Goal: Transaction & Acquisition: Book appointment/travel/reservation

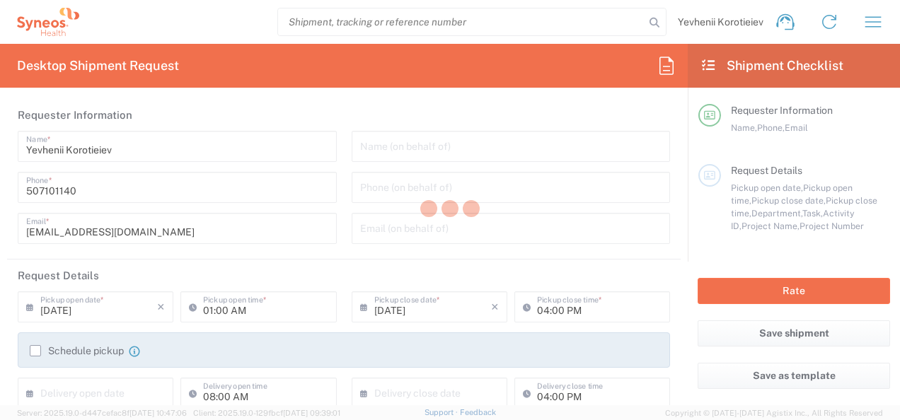
type input "Department"
type input "[GEOGRAPHIC_DATA]"
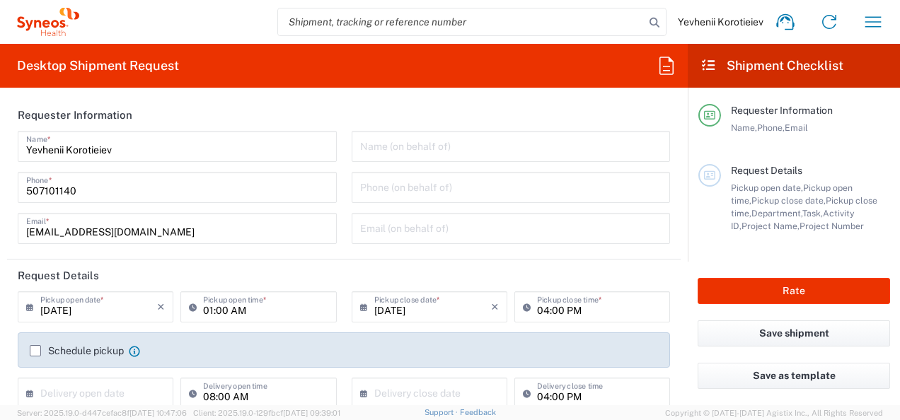
type input "Syneos Health Ukraine, LLC"
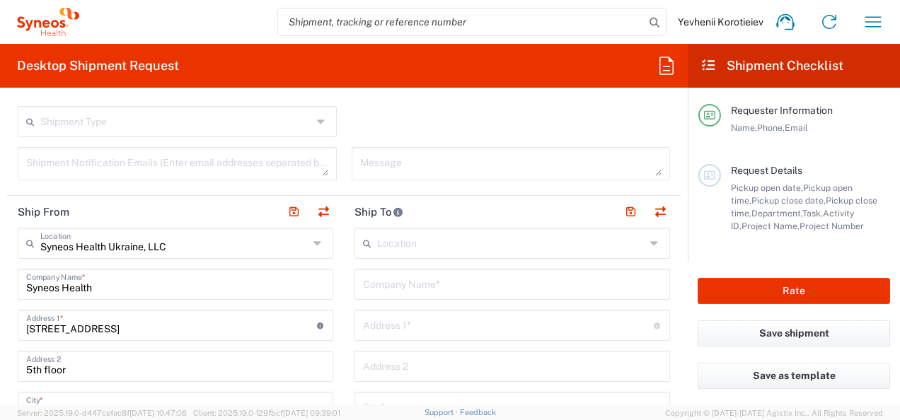
scroll to position [459, 0]
click at [873, 25] on icon "button" at bounding box center [873, 22] width 23 height 23
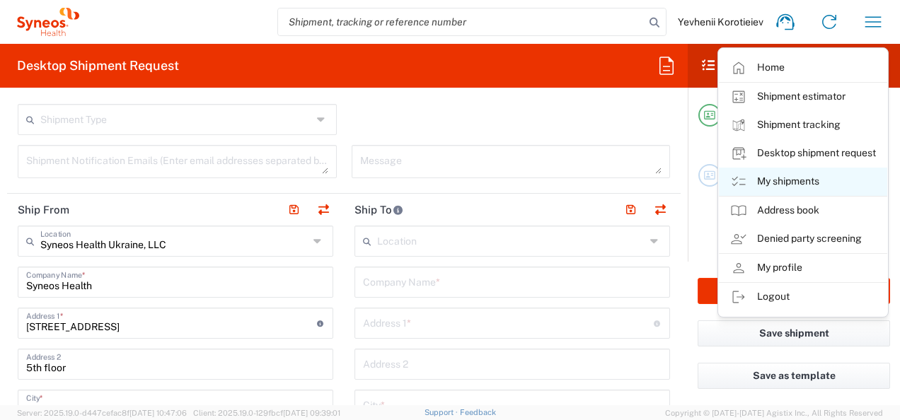
click at [786, 183] on link "My shipments" at bounding box center [803, 182] width 168 height 28
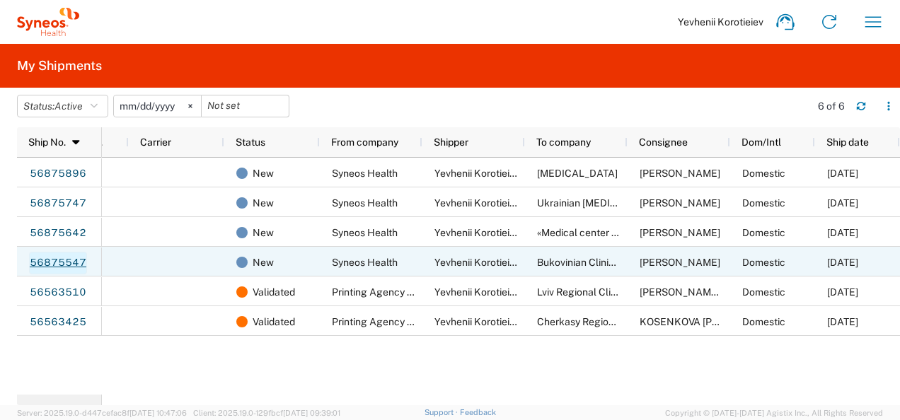
click at [64, 265] on link "56875547" at bounding box center [58, 263] width 58 height 23
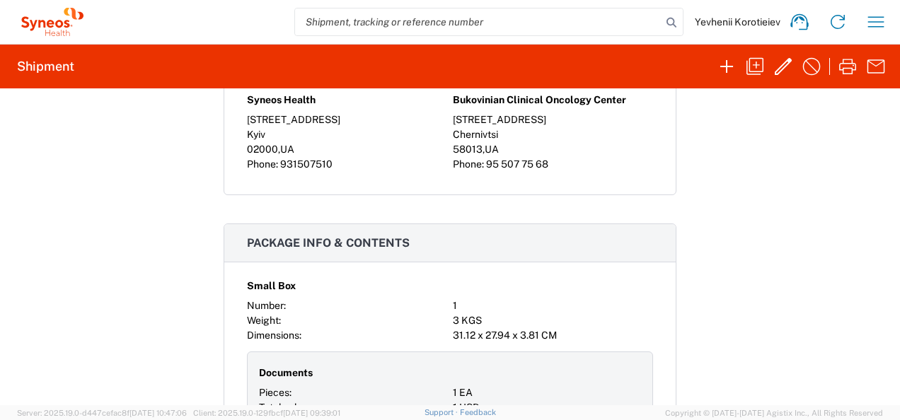
scroll to position [1025, 0]
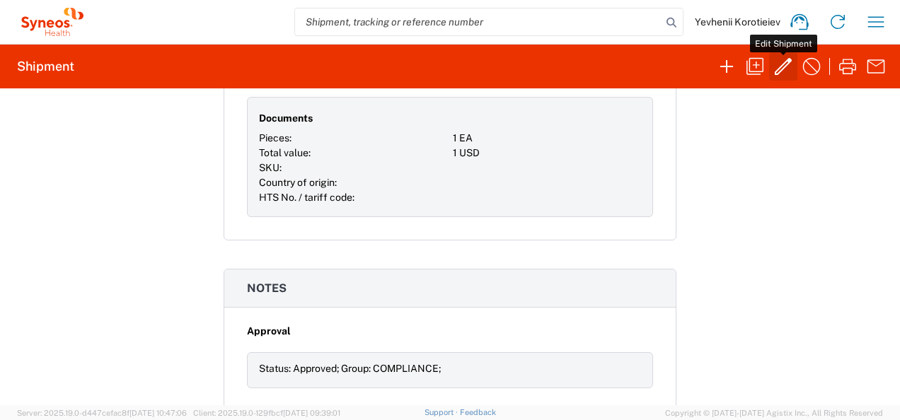
click at [774, 76] on icon "button" at bounding box center [783, 66] width 23 height 23
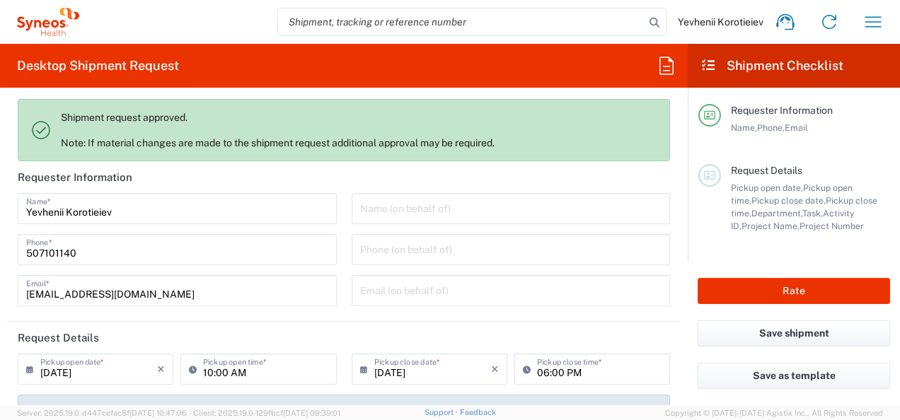
type input "3229"
type input "7065042"
type input "Small Box"
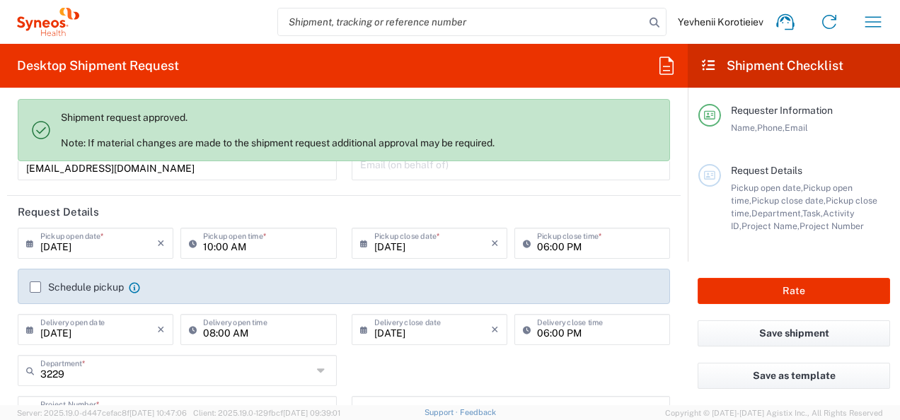
click at [34, 289] on label "Schedule pickup" at bounding box center [77, 287] width 94 height 11
click at [35, 287] on input "Schedule pickup" at bounding box center [35, 287] width 0 height 0
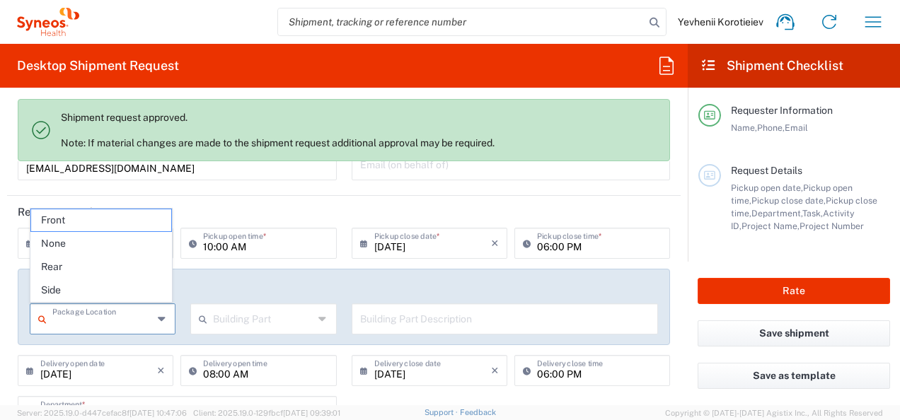
click at [134, 323] on input "text" at bounding box center [102, 318] width 100 height 25
click at [120, 222] on span "Front" at bounding box center [101, 220] width 141 height 22
type input "Front"
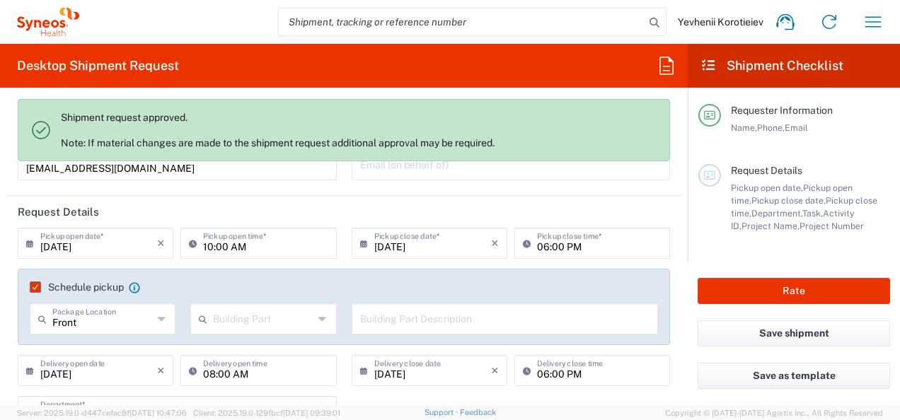
click at [262, 312] on input "text" at bounding box center [263, 318] width 100 height 25
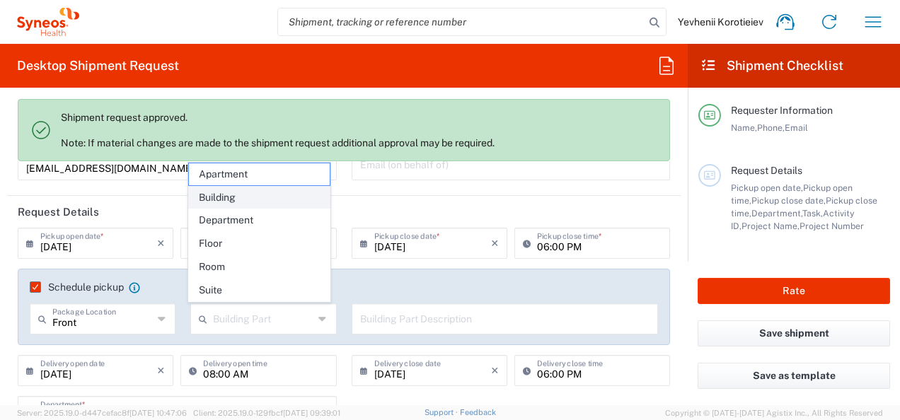
click at [260, 194] on span "Building" at bounding box center [259, 198] width 141 height 22
type input "Building"
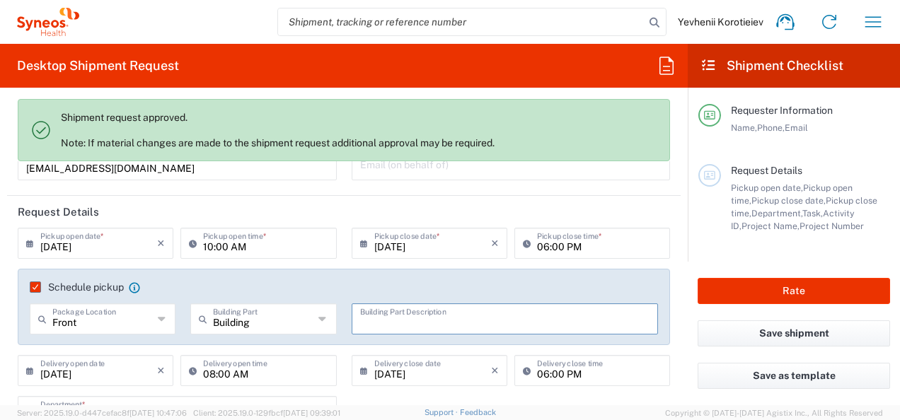
click at [386, 313] on input "text" at bounding box center [505, 318] width 290 height 25
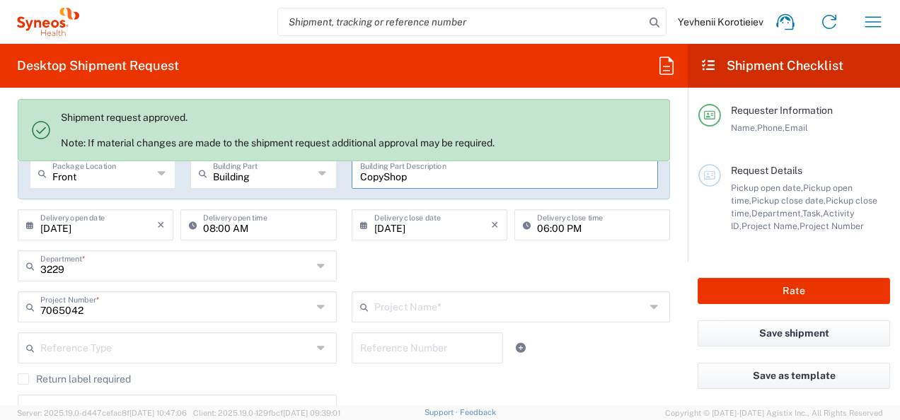
scroll to position [262, 0]
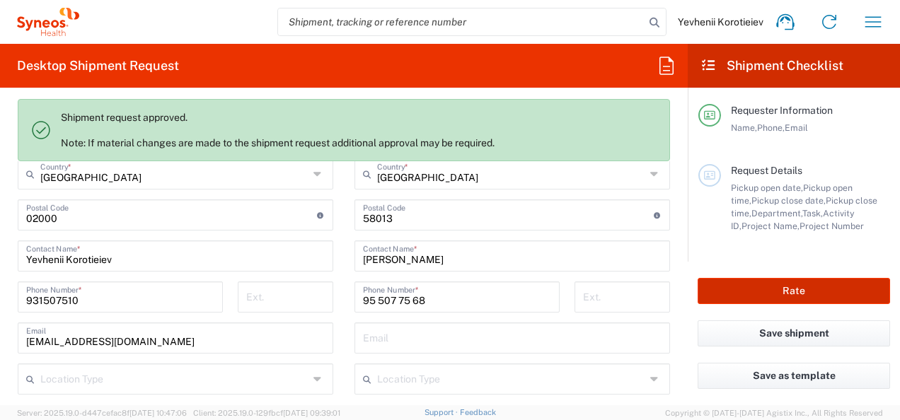
type input "CopyShop"
click at [801, 289] on button "Rate" at bounding box center [794, 291] width 192 height 26
type input "7065042  Qilu Pharmaceutica"
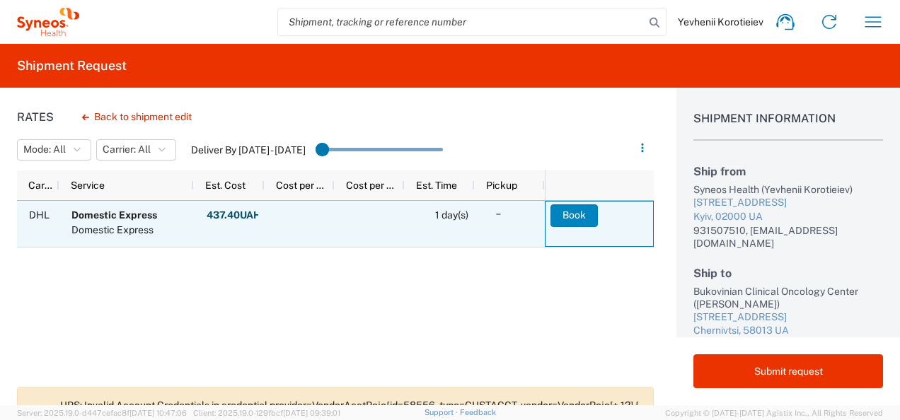
click at [584, 221] on button "Book" at bounding box center [573, 215] width 47 height 23
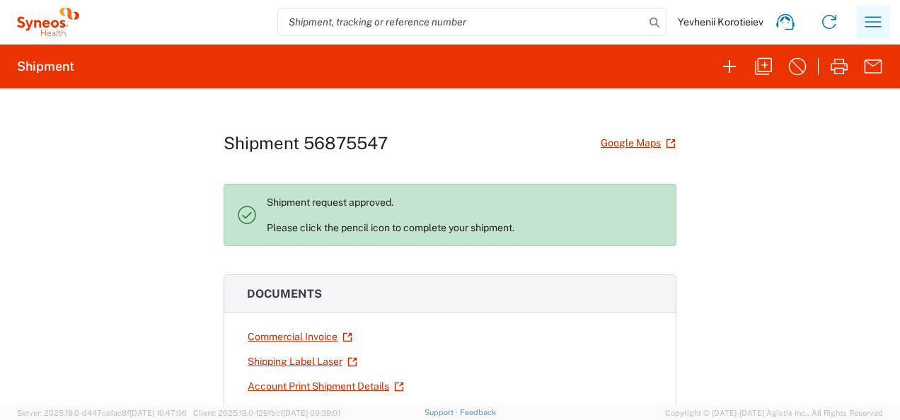
click at [876, 25] on icon "button" at bounding box center [873, 22] width 23 height 23
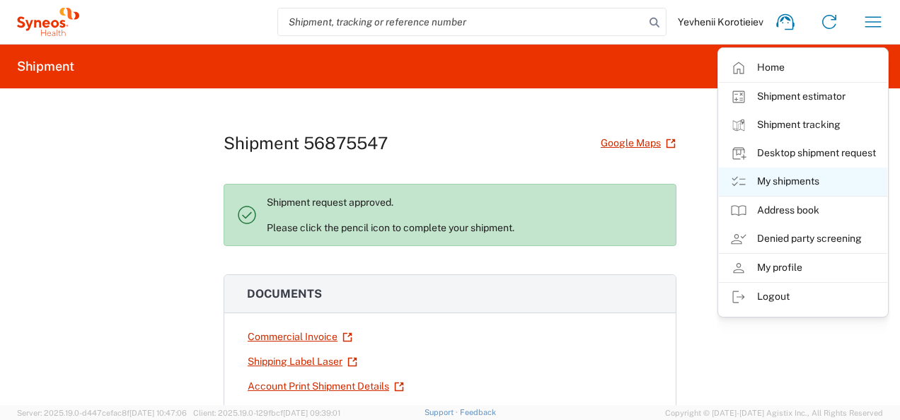
click at [797, 190] on link "My shipments" at bounding box center [803, 182] width 168 height 28
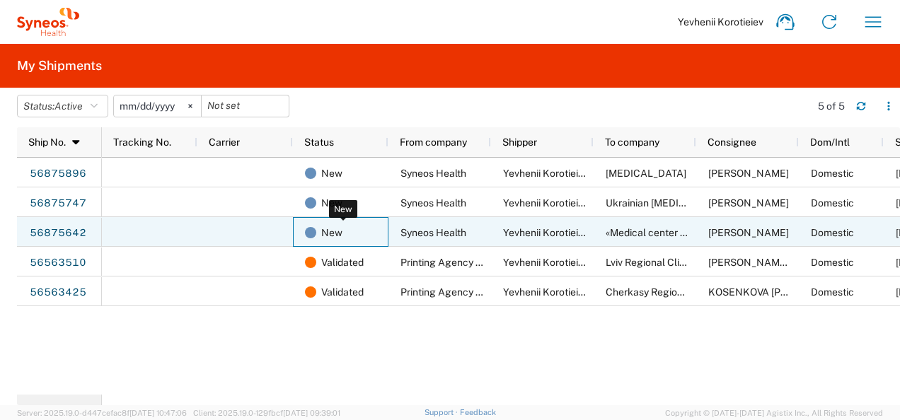
click at [327, 231] on span "New" at bounding box center [331, 233] width 21 height 30
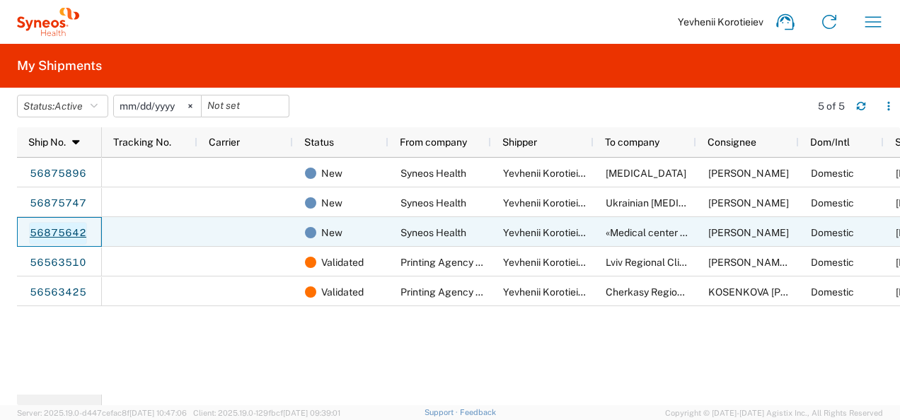
click at [65, 230] on link "56875642" at bounding box center [58, 233] width 58 height 23
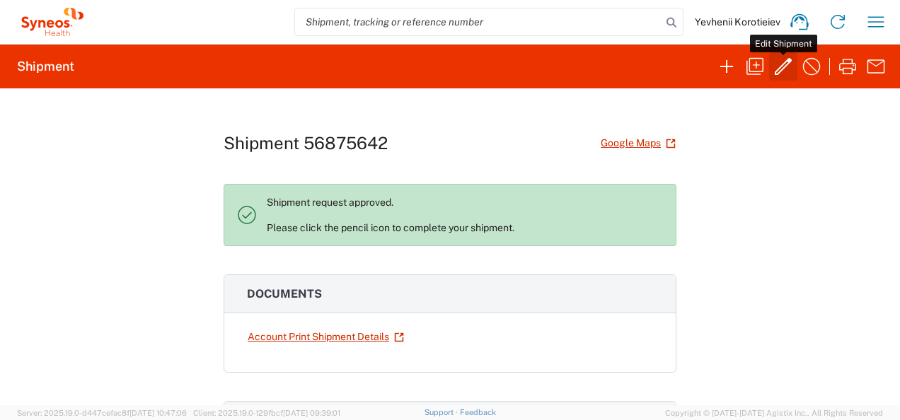
click at [788, 64] on icon "button" at bounding box center [783, 66] width 23 height 23
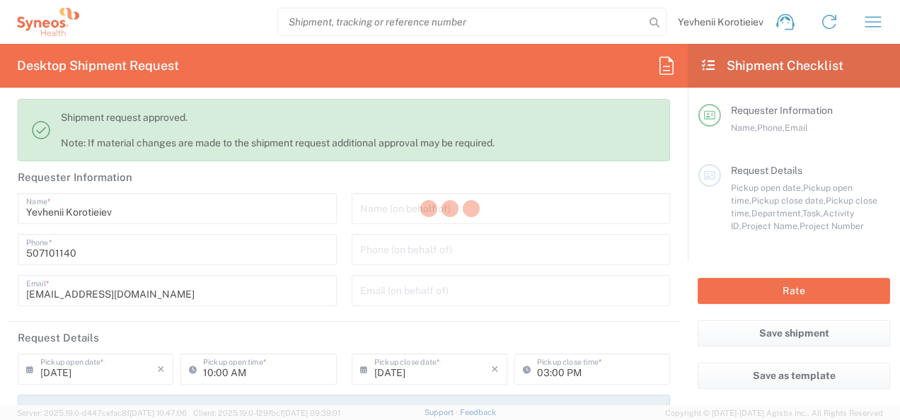
type input "7065042"
type input "Ivano-Frankivs’ka Oblast’"
type input "Small Box"
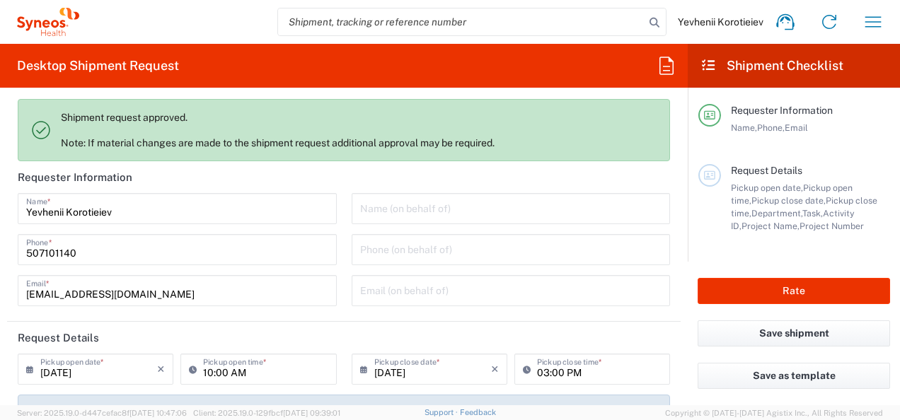
type input "3229"
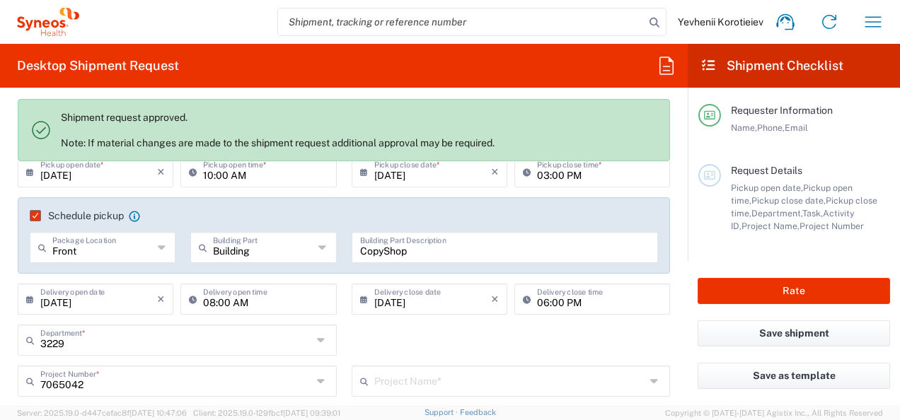
scroll to position [173, 0]
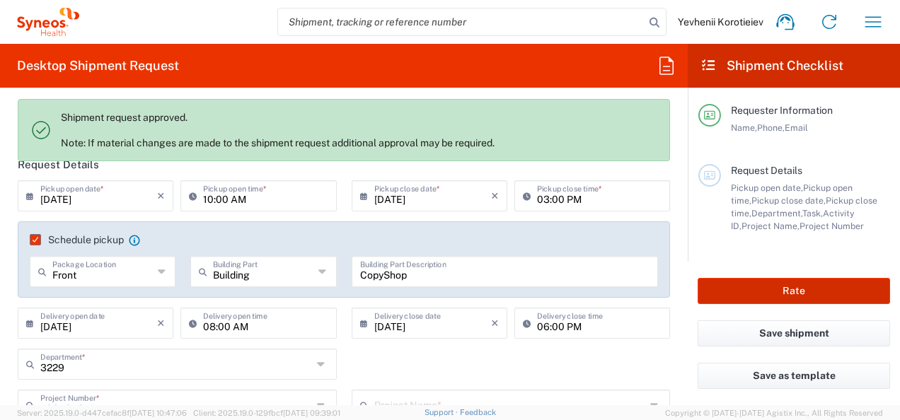
click at [771, 294] on button "Rate" at bounding box center [794, 291] width 192 height 26
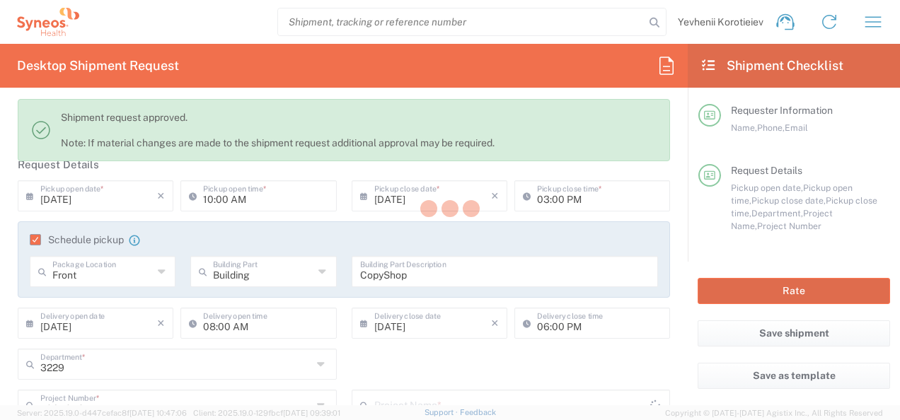
type input "7065042  Qilu Pharmaceutica"
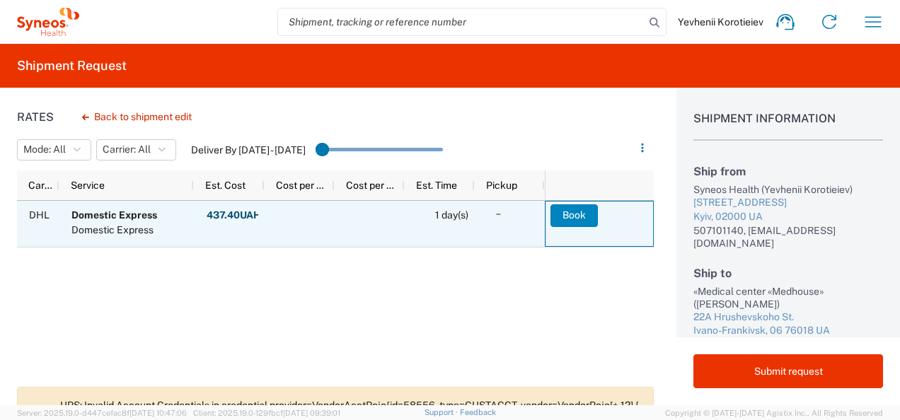
click at [580, 208] on button "Book" at bounding box center [573, 215] width 47 height 23
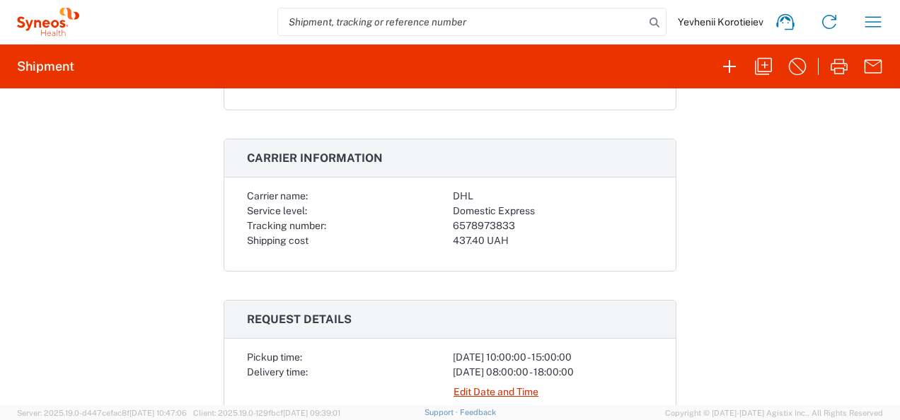
scroll to position [262, 0]
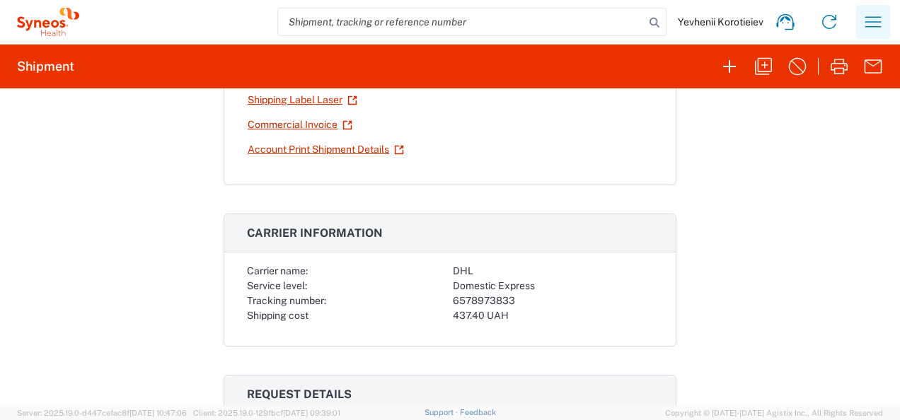
click at [882, 28] on icon "button" at bounding box center [873, 22] width 23 height 23
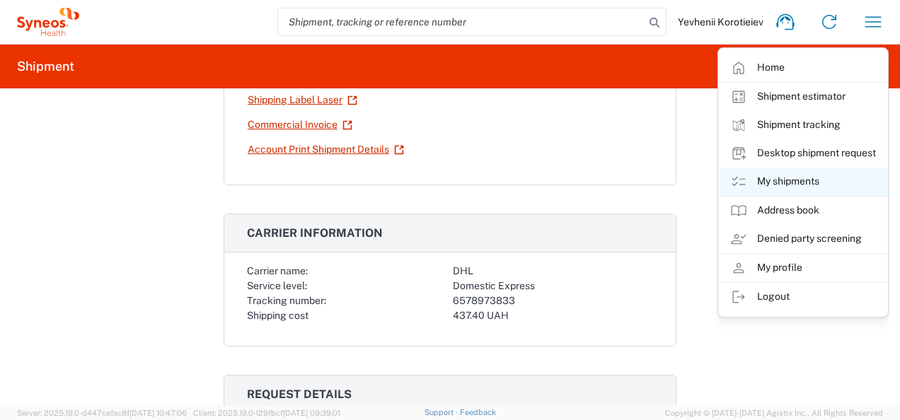
click at [766, 183] on link "My shipments" at bounding box center [803, 182] width 168 height 28
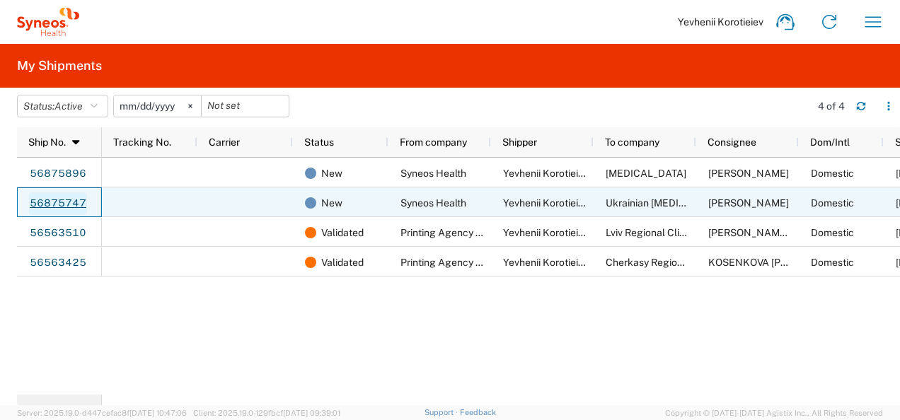
click at [61, 199] on link "56875747" at bounding box center [58, 203] width 58 height 23
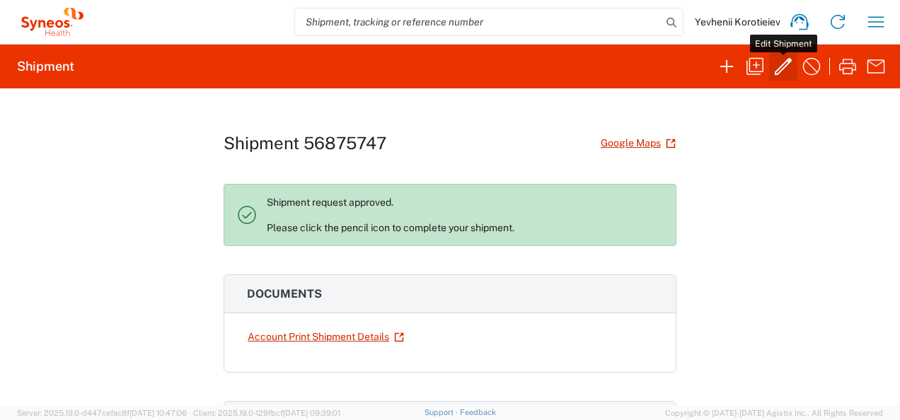
click at [786, 70] on icon "button" at bounding box center [783, 66] width 23 height 23
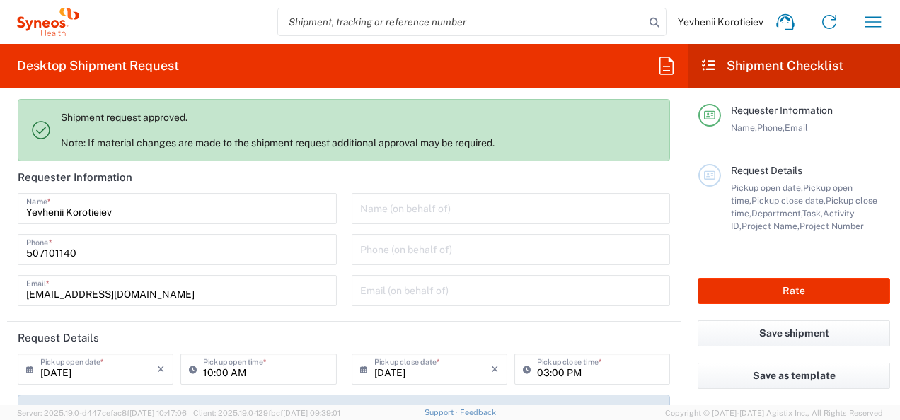
type input "3229"
type input "7065042"
type input "Kirovohrads’ka Oblast’"
type input "Small Box"
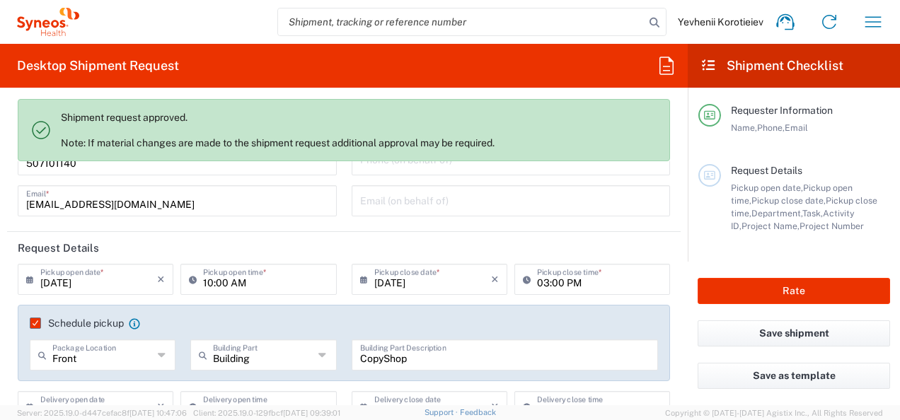
scroll to position [100, 0]
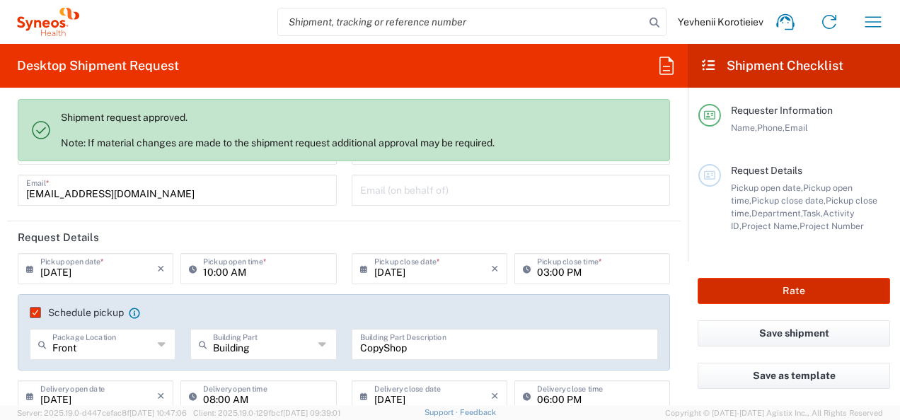
click at [733, 294] on button "Rate" at bounding box center [794, 291] width 192 height 26
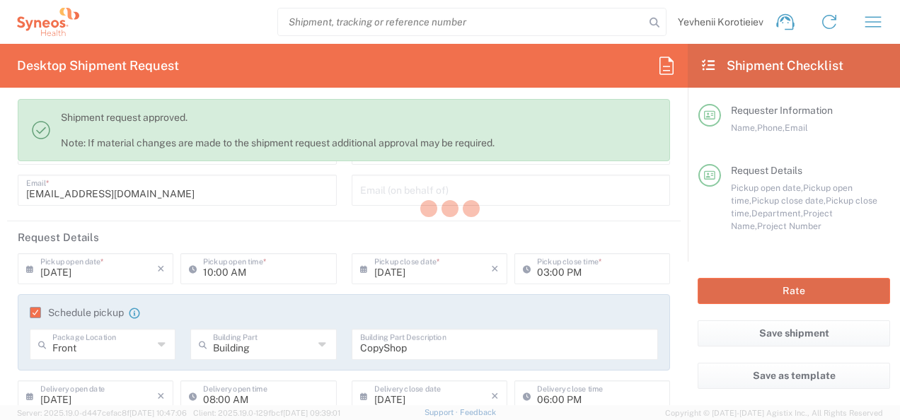
type input "7065042  Qilu Pharmaceutica"
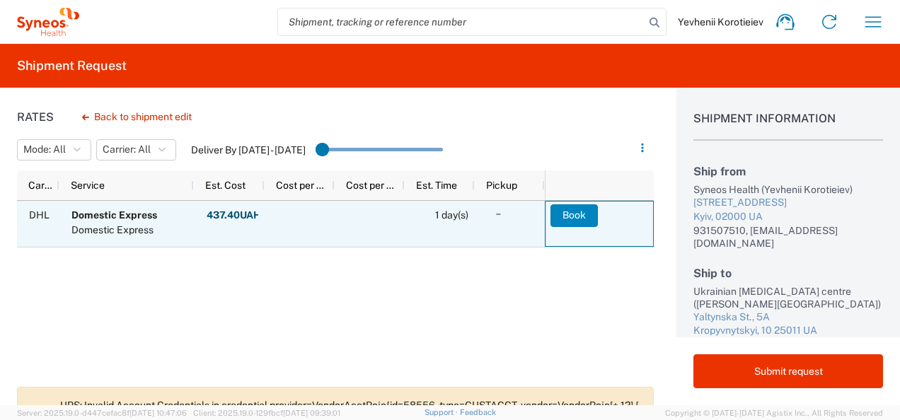
click at [574, 217] on button "Book" at bounding box center [573, 215] width 47 height 23
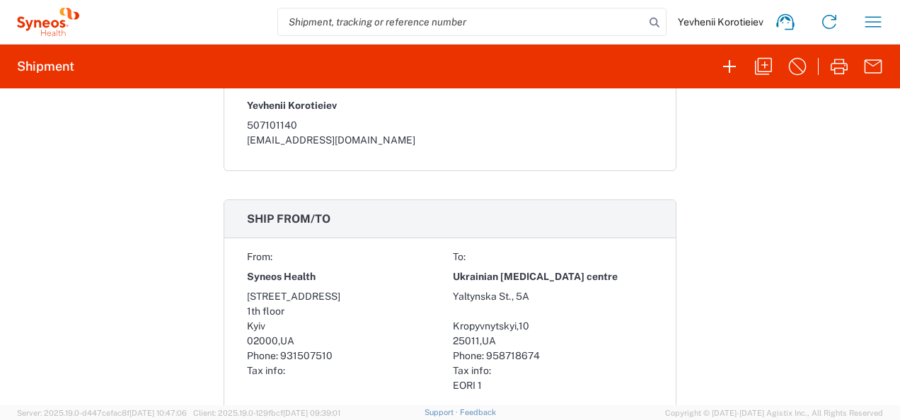
scroll to position [969, 0]
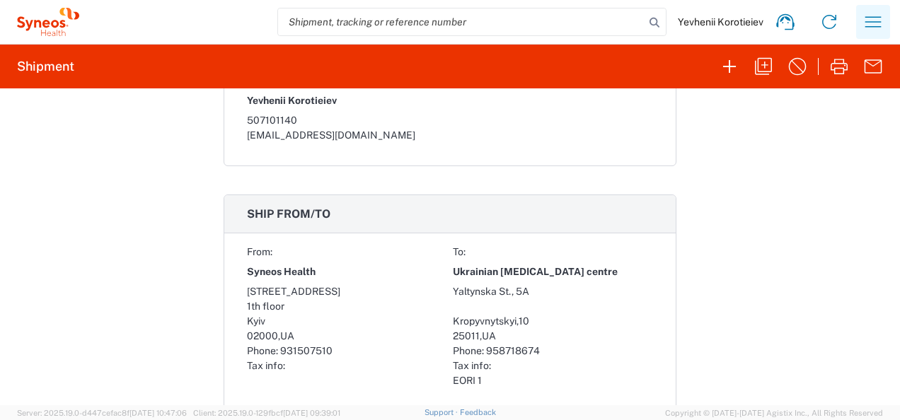
click at [877, 38] on button "button" at bounding box center [873, 22] width 34 height 34
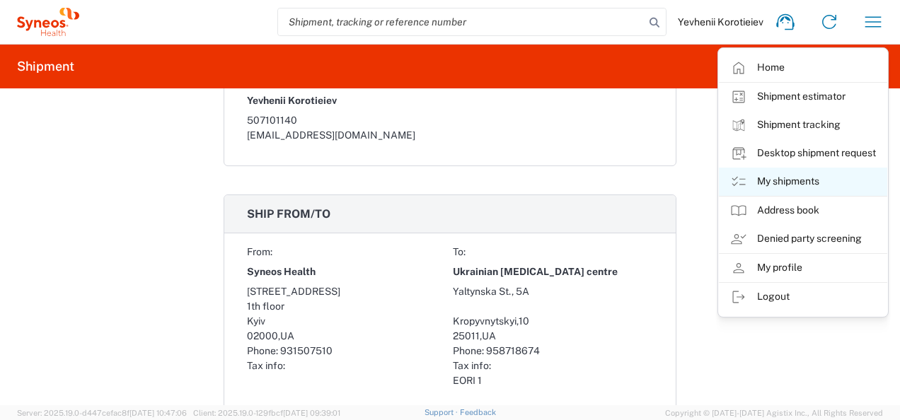
click at [794, 178] on link "My shipments" at bounding box center [803, 182] width 168 height 28
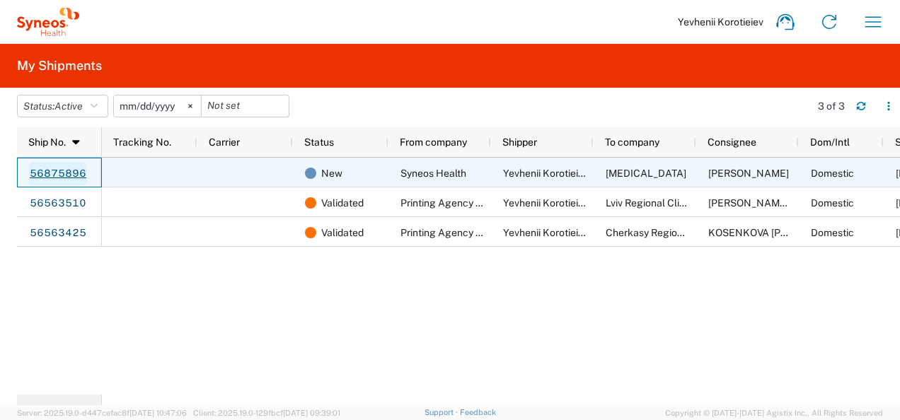
click at [56, 178] on link "56875896" at bounding box center [58, 174] width 58 height 23
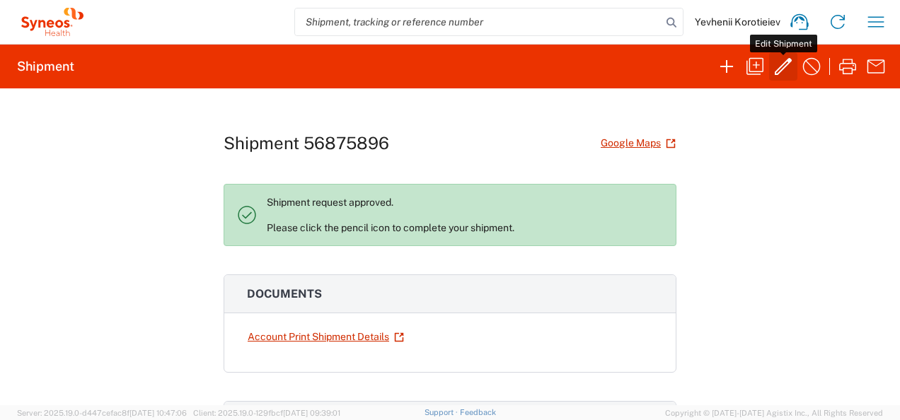
click at [773, 74] on icon "button" at bounding box center [783, 66] width 23 height 23
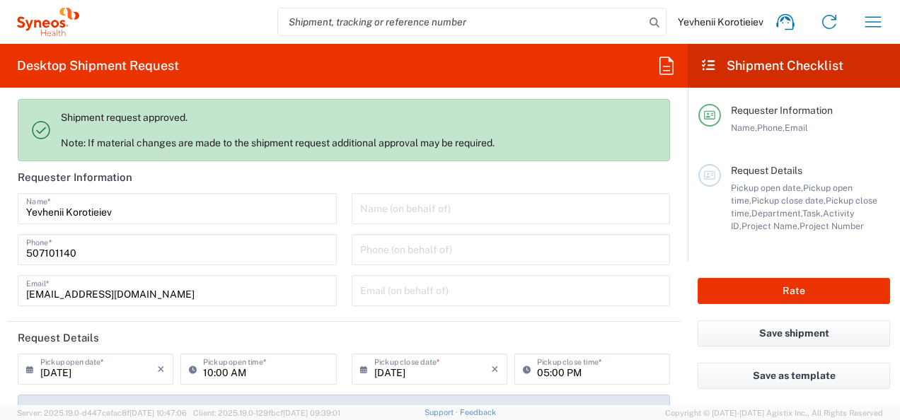
type input "3229"
type input "7065042"
type input "Kirovohrads’ka Oblast’"
type input "Small Box"
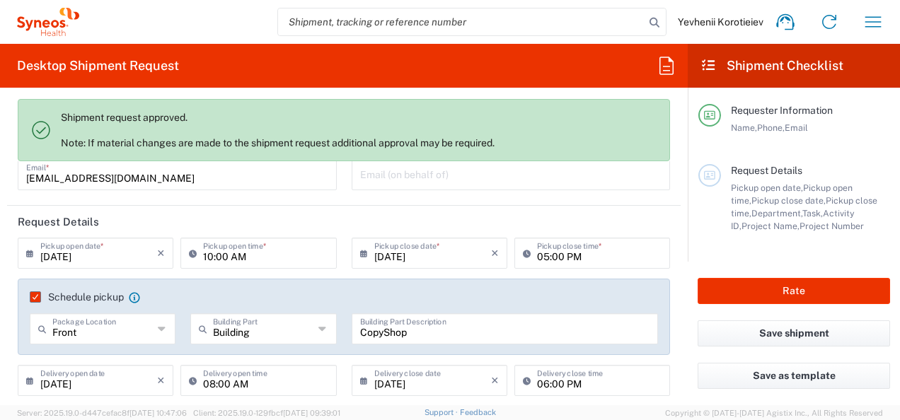
click at [537, 256] on input "05:00 PM" at bounding box center [599, 252] width 125 height 25
type input "03:00 PM"
click at [795, 290] on button "Rate" at bounding box center [794, 291] width 192 height 26
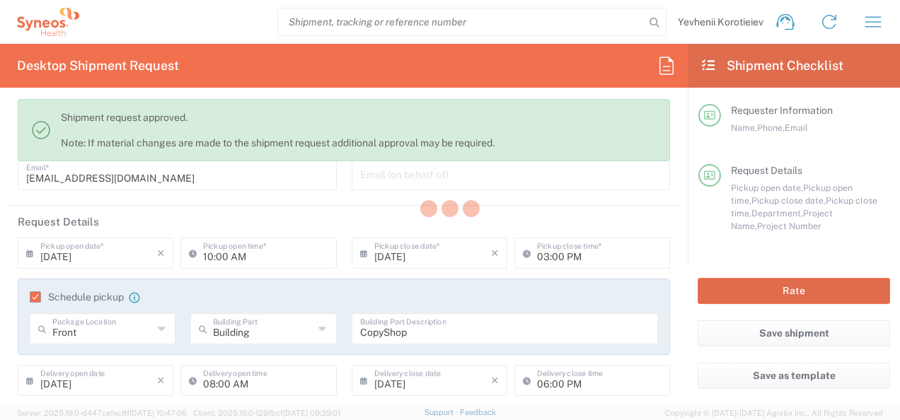
type input "7065042  Qilu Pharmaceutica"
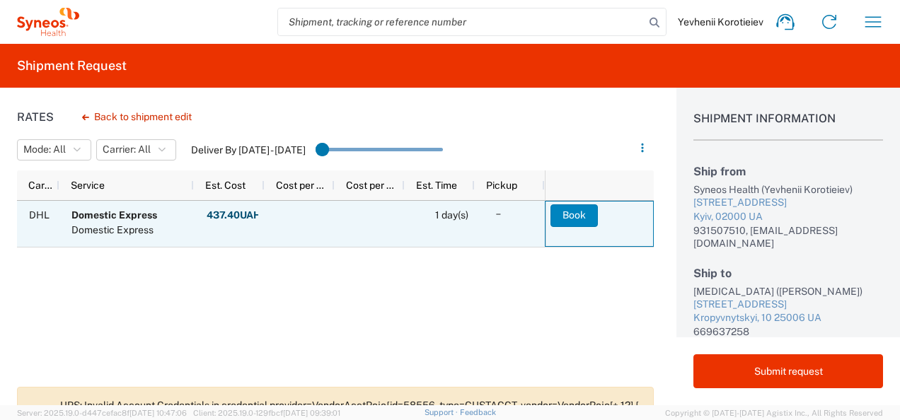
click at [568, 218] on button "Book" at bounding box center [573, 215] width 47 height 23
